Goal: Check status

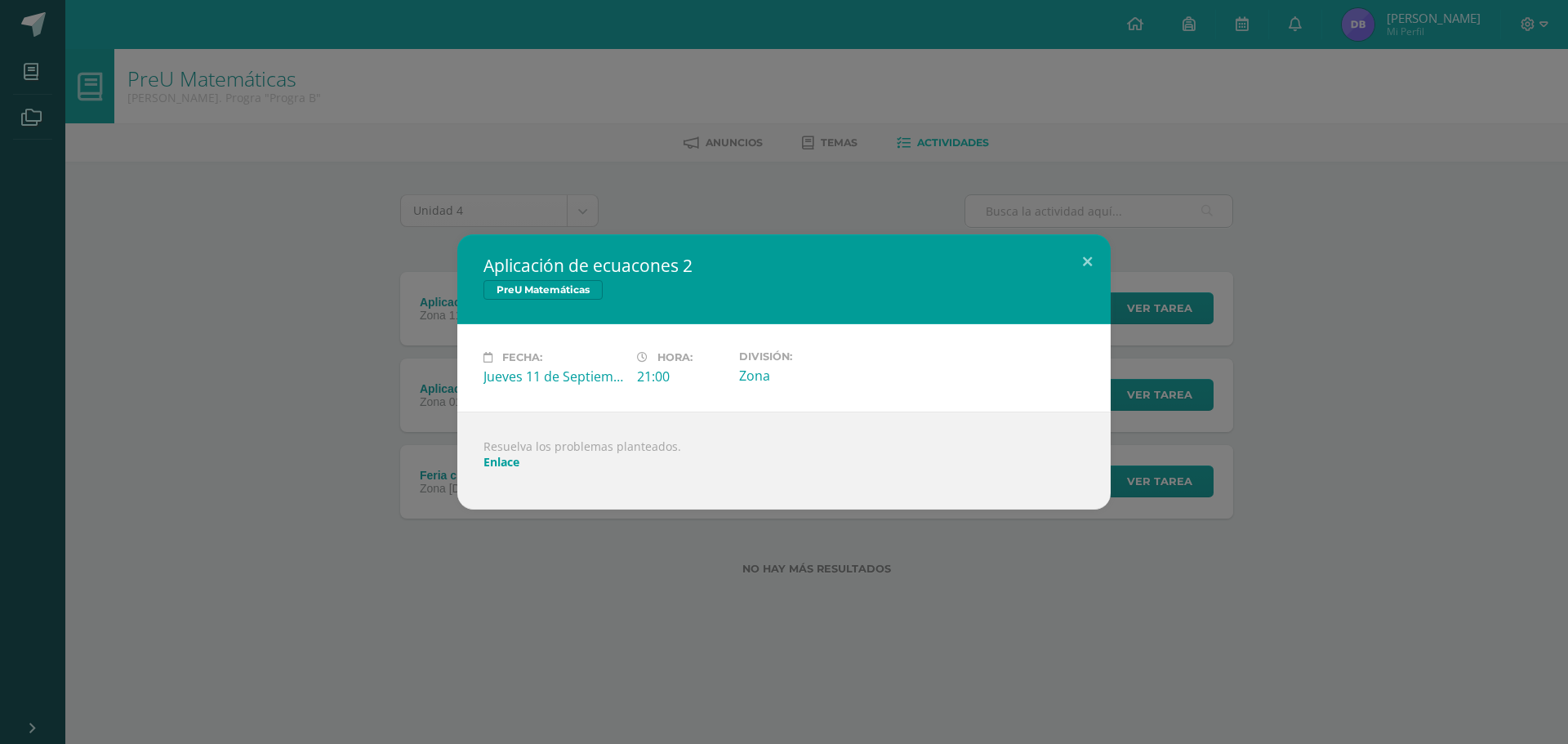
click at [359, 386] on div "Aplicación de ecuacones 2 PreU Matemáticas Fecha: [DATE] Hora: 21:00 División:" at bounding box center [784, 372] width 1555 height 275
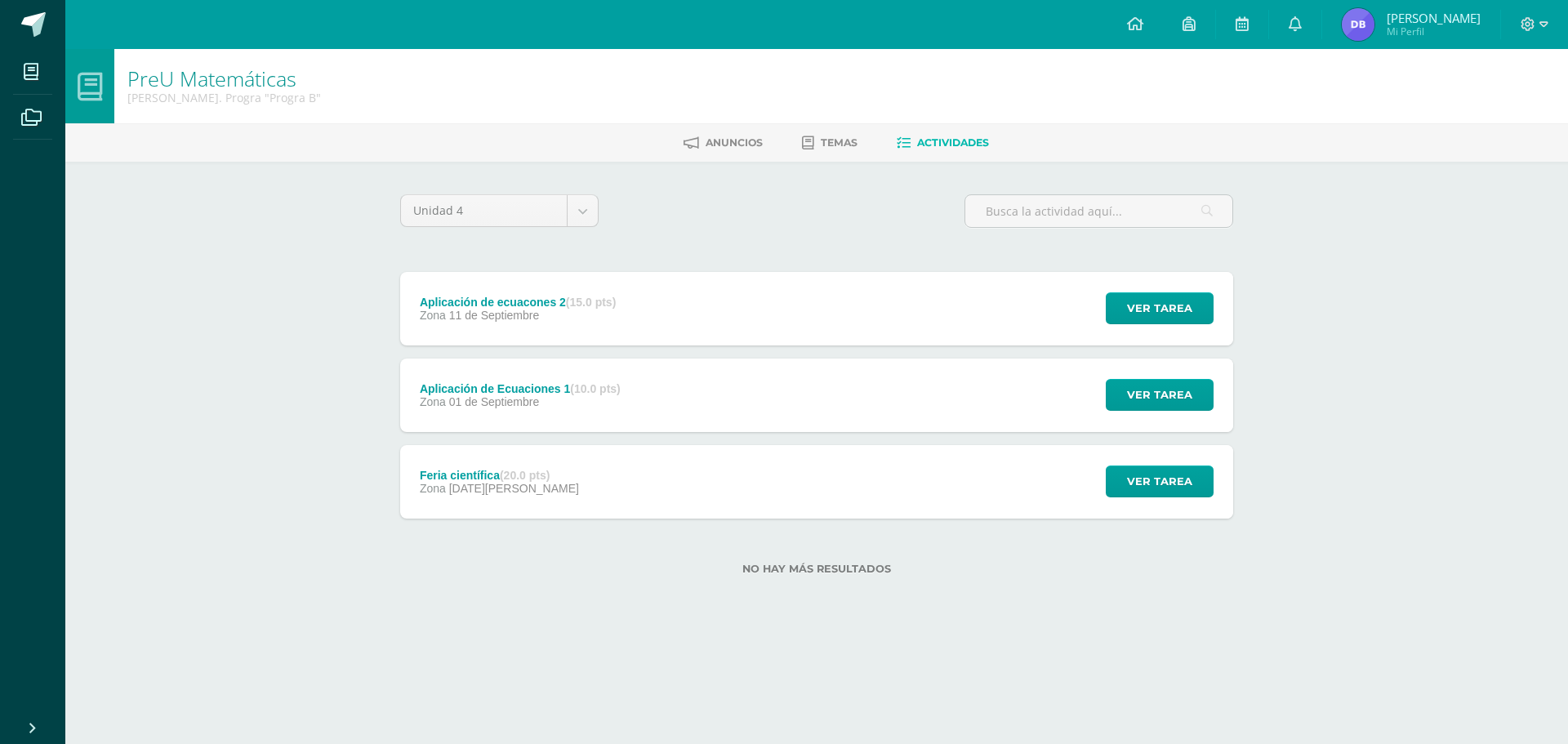
click at [1371, 4] on link "[PERSON_NAME] Mi Perfil" at bounding box center [1411, 25] width 178 height 49
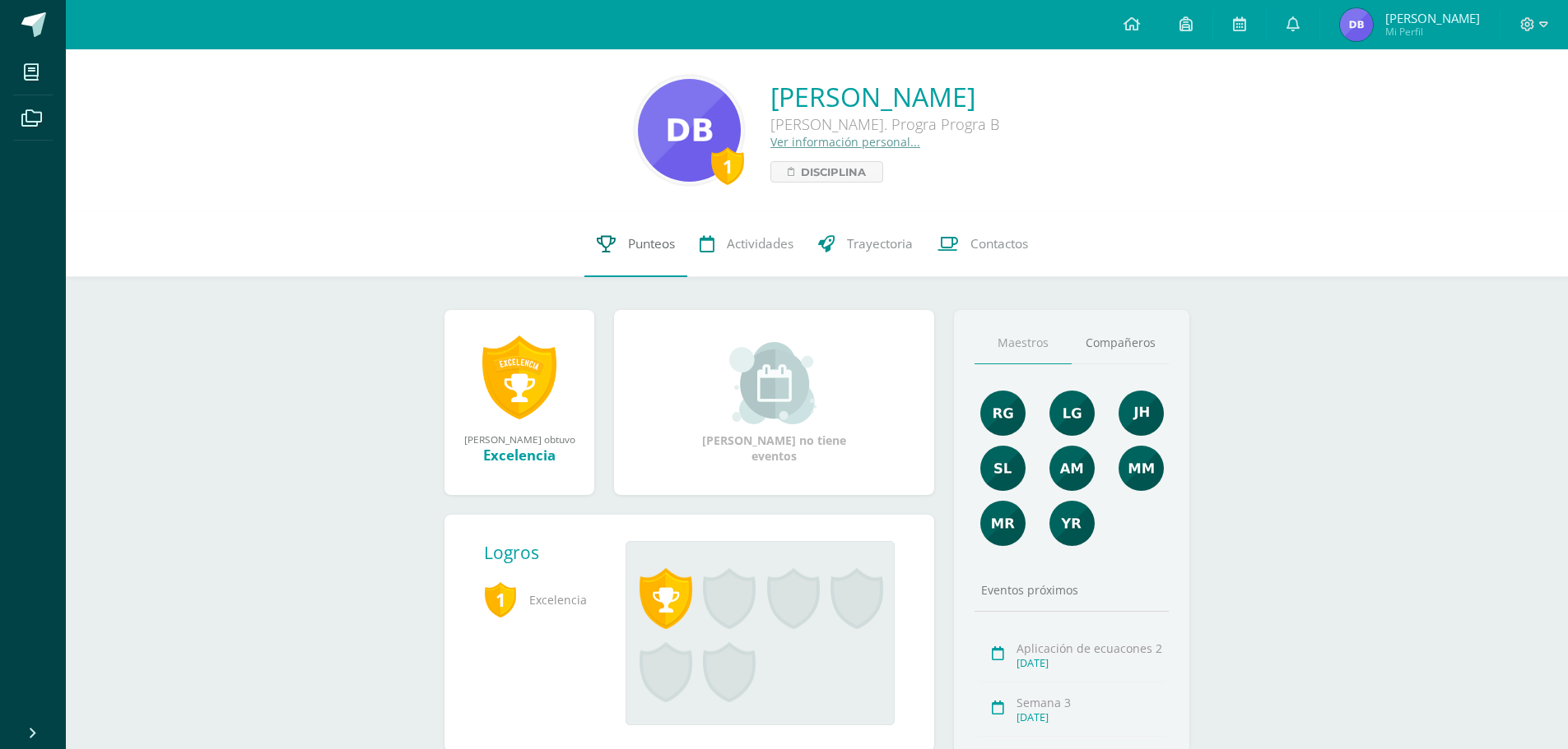
click at [625, 253] on link "Punteos" at bounding box center [636, 244] width 103 height 66
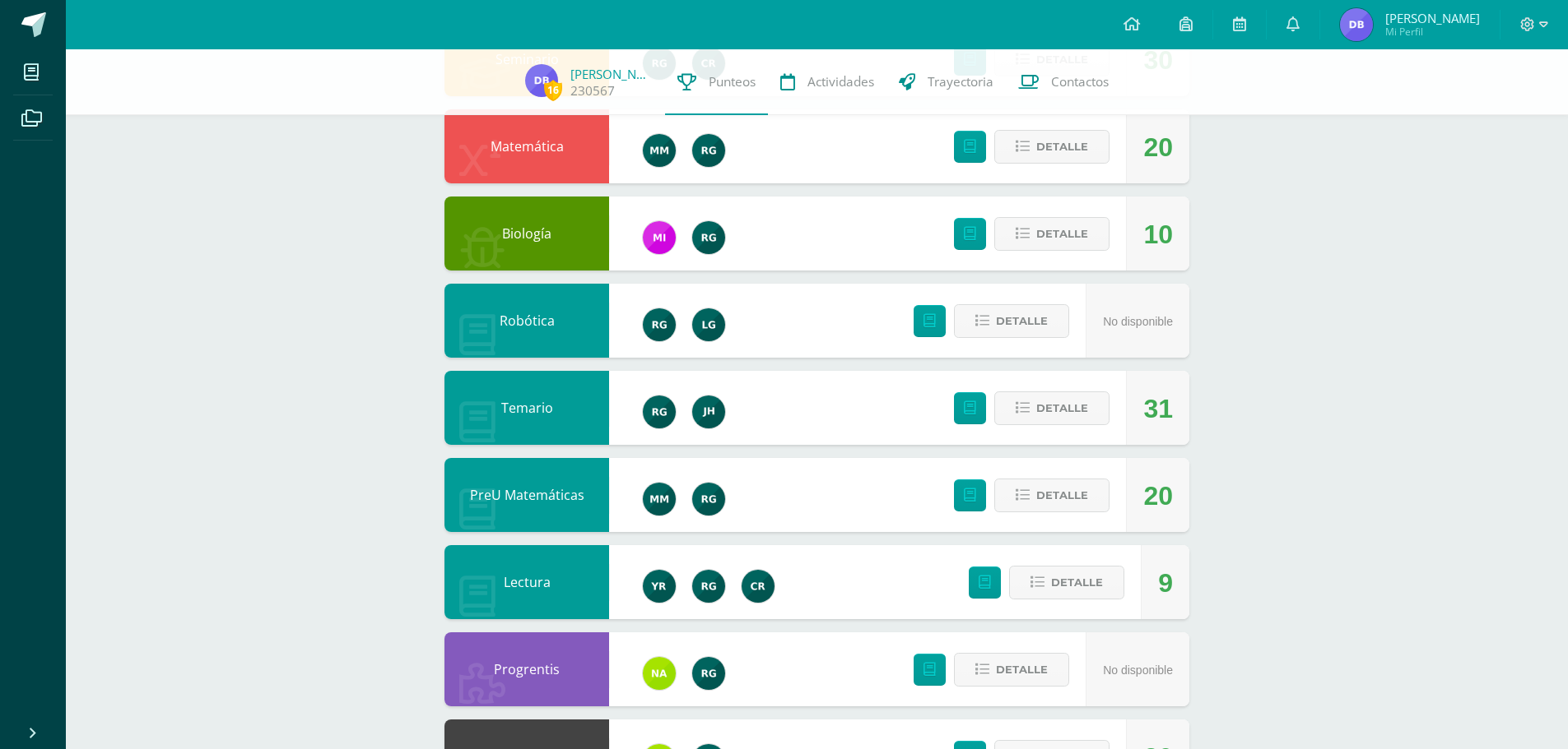
scroll to position [238, 0]
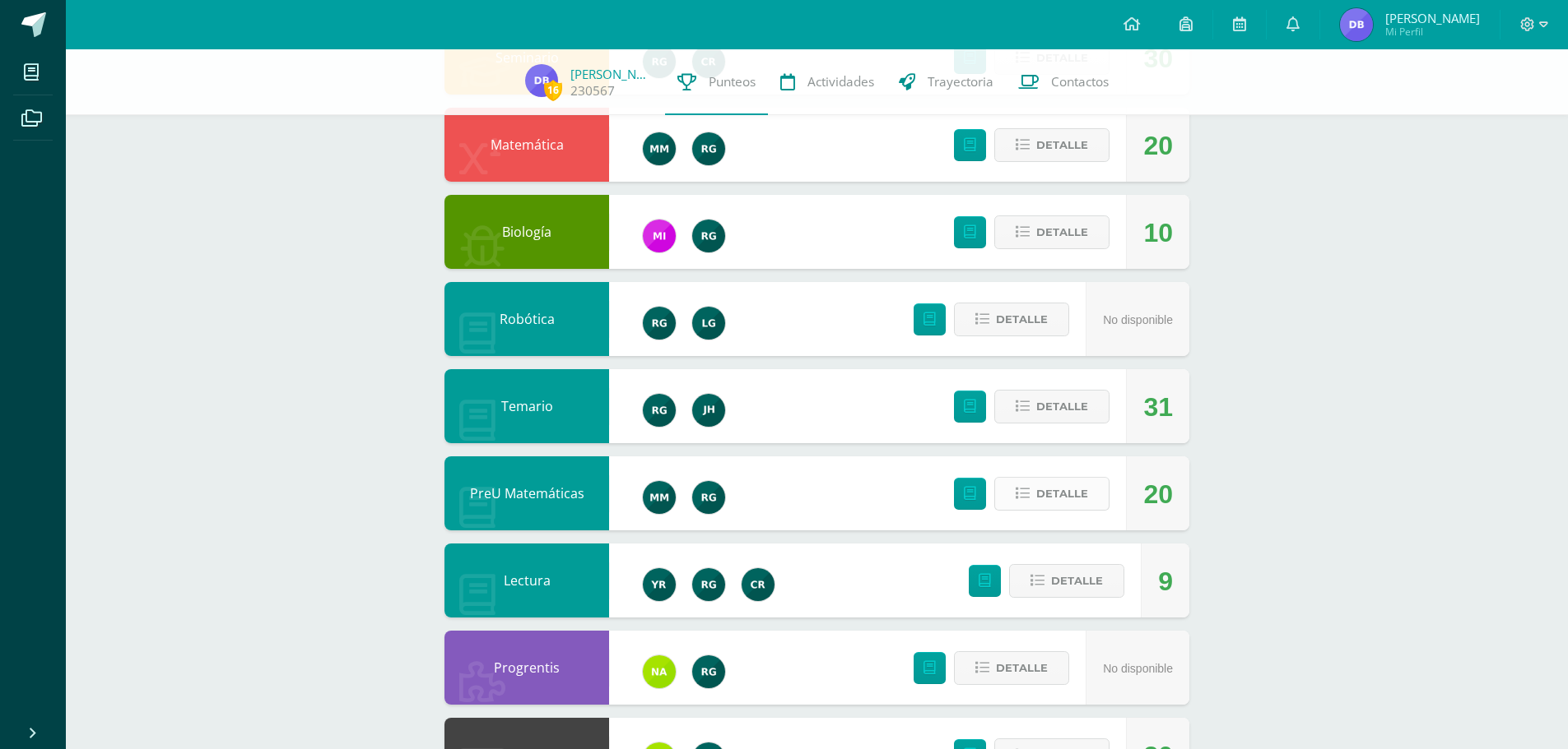
click at [1038, 507] on span "Detalle" at bounding box center [1062, 494] width 52 height 31
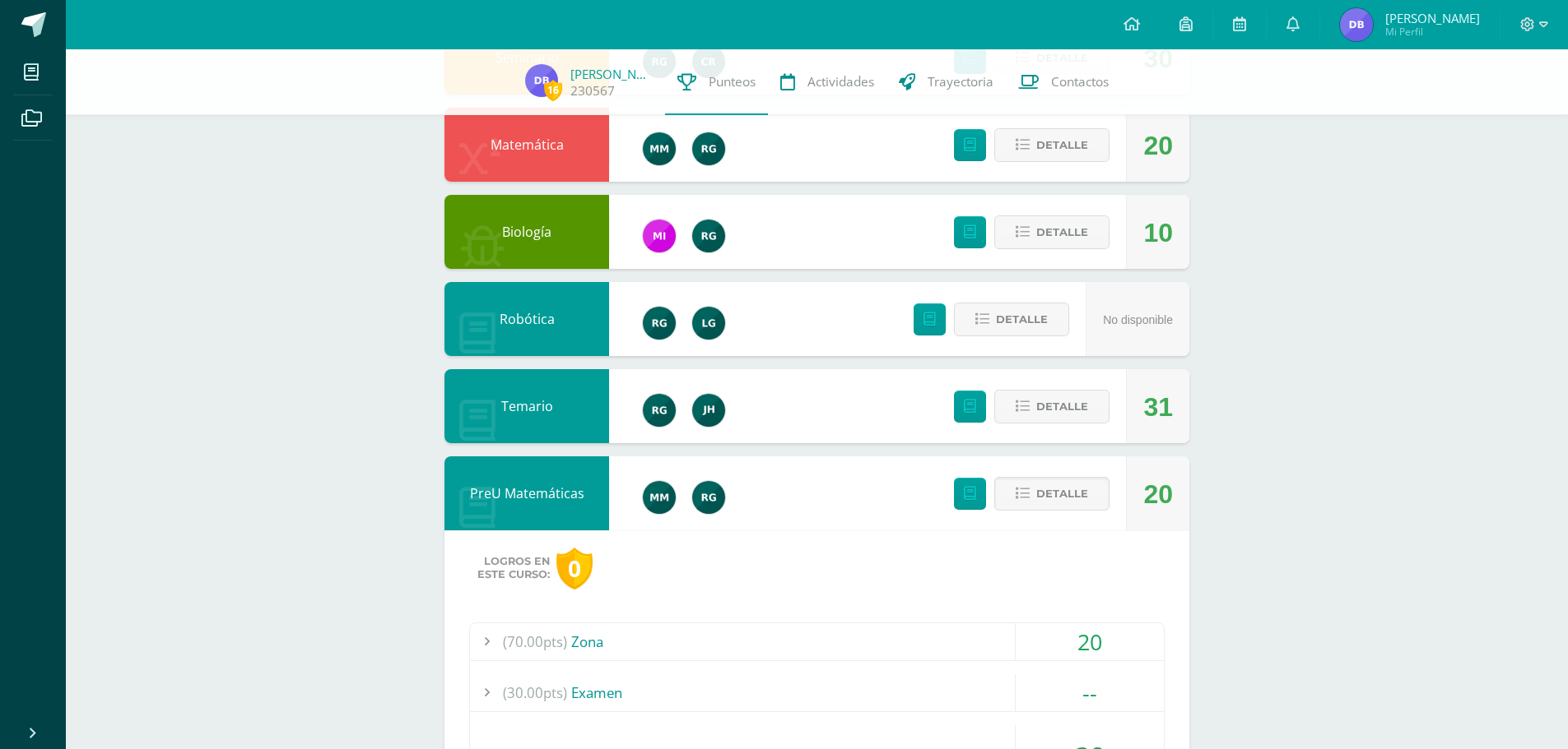
click at [667, 637] on div "(70.00pts) Zona" at bounding box center [817, 642] width 694 height 37
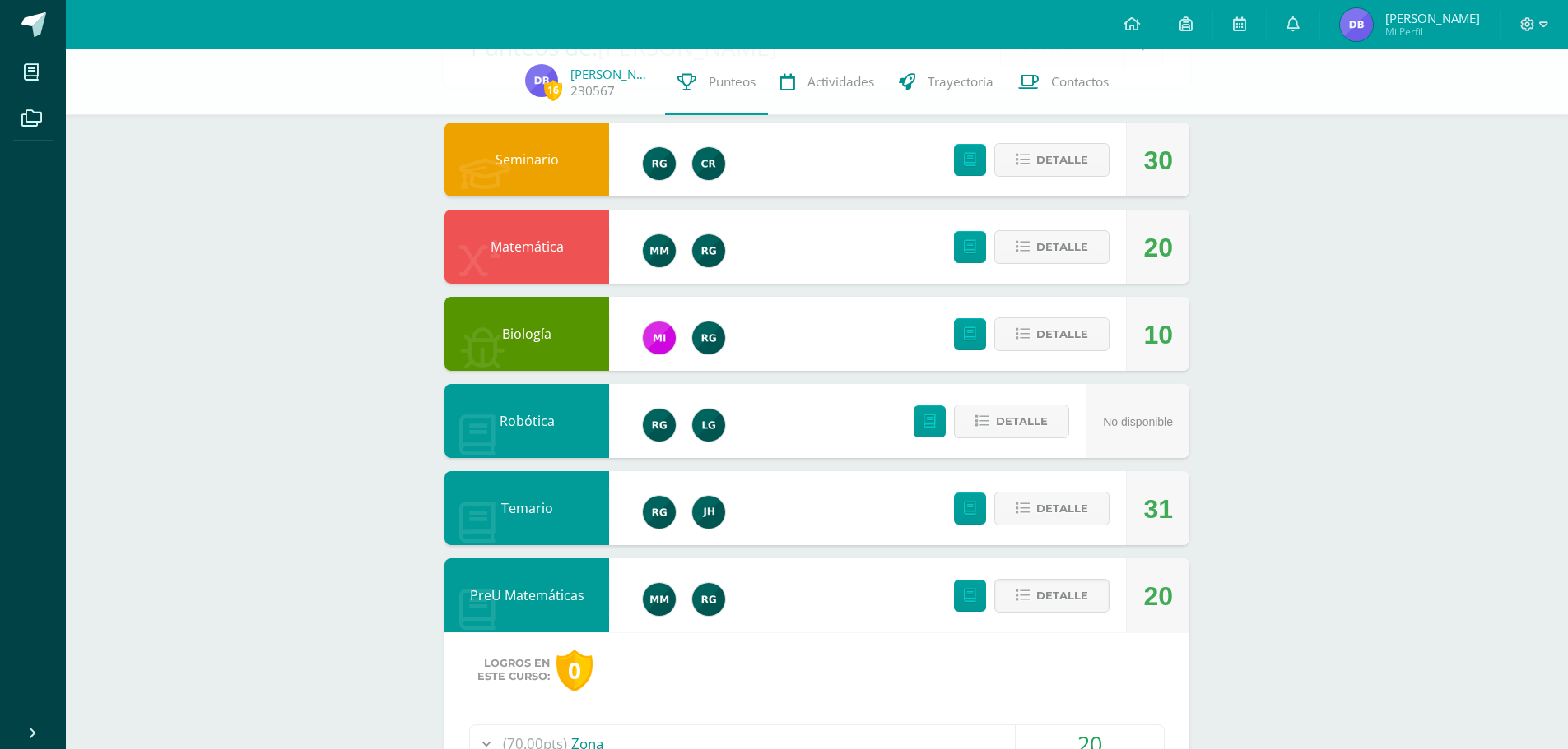
scroll to position [93, 0]
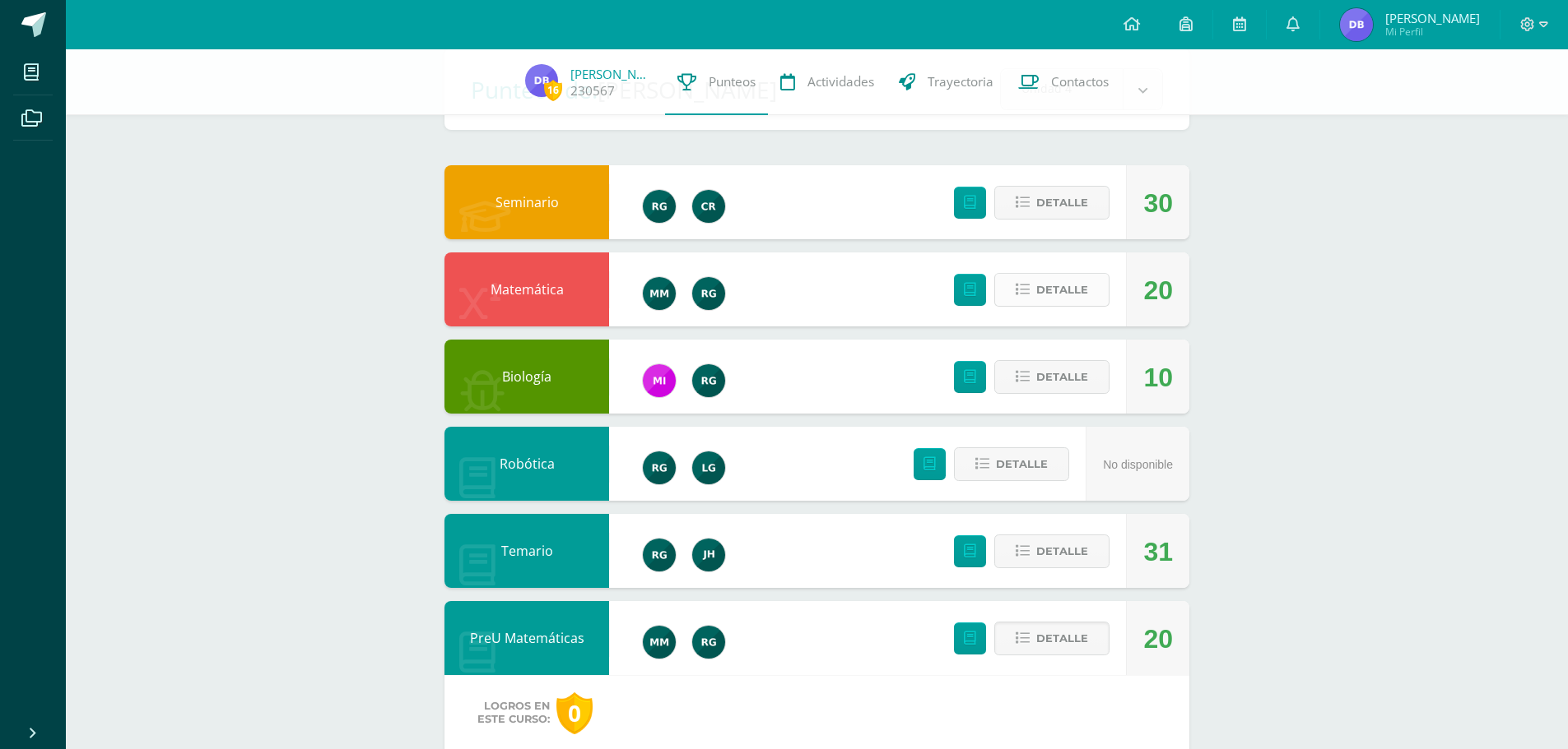
click at [1043, 305] on span "Detalle" at bounding box center [1062, 290] width 52 height 31
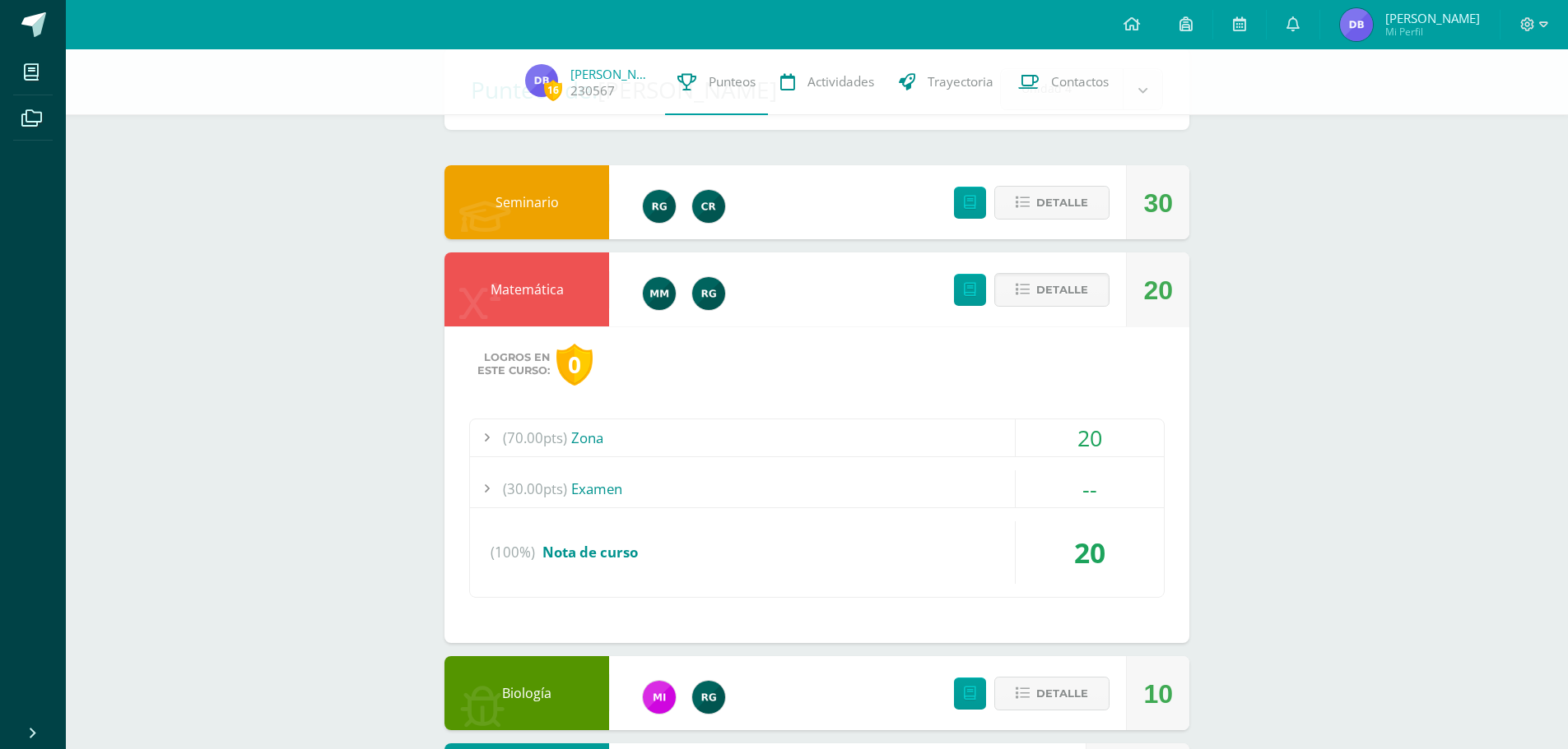
click at [614, 449] on div "(70.00pts) Zona" at bounding box center [817, 438] width 694 height 37
